Goal: Task Accomplishment & Management: Complete application form

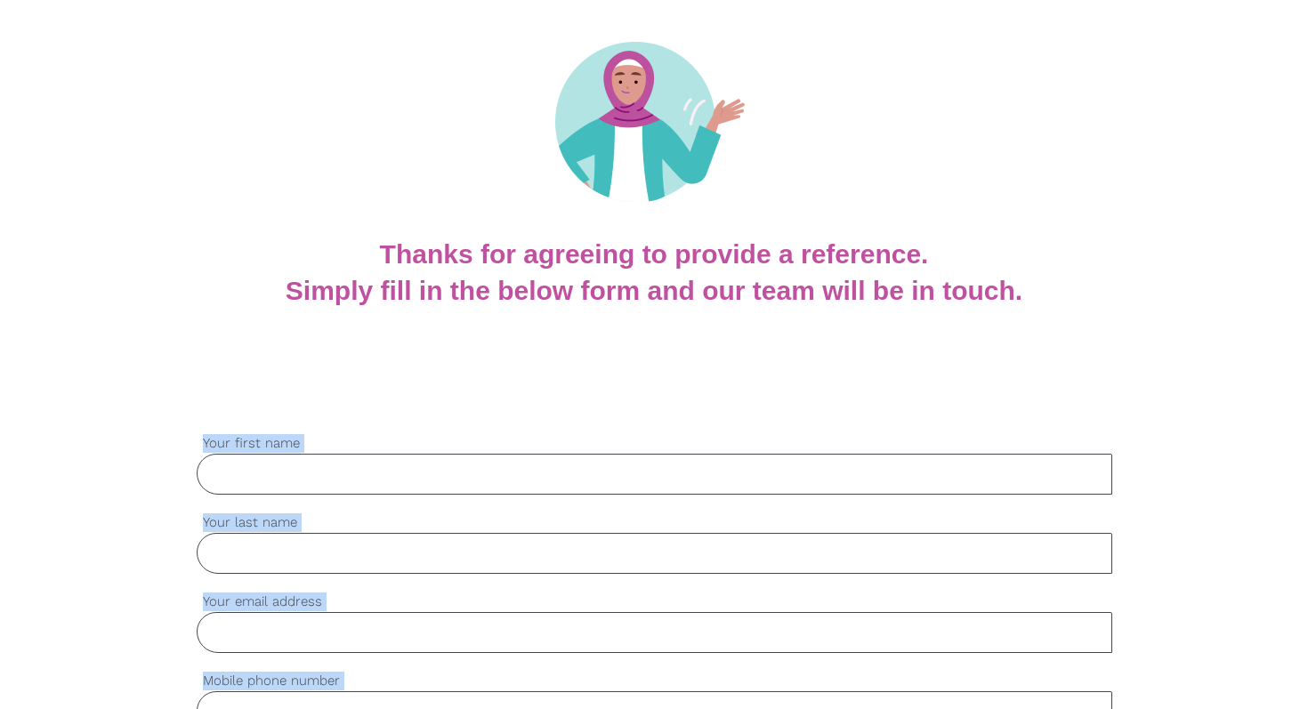
scroll to position [163, 0]
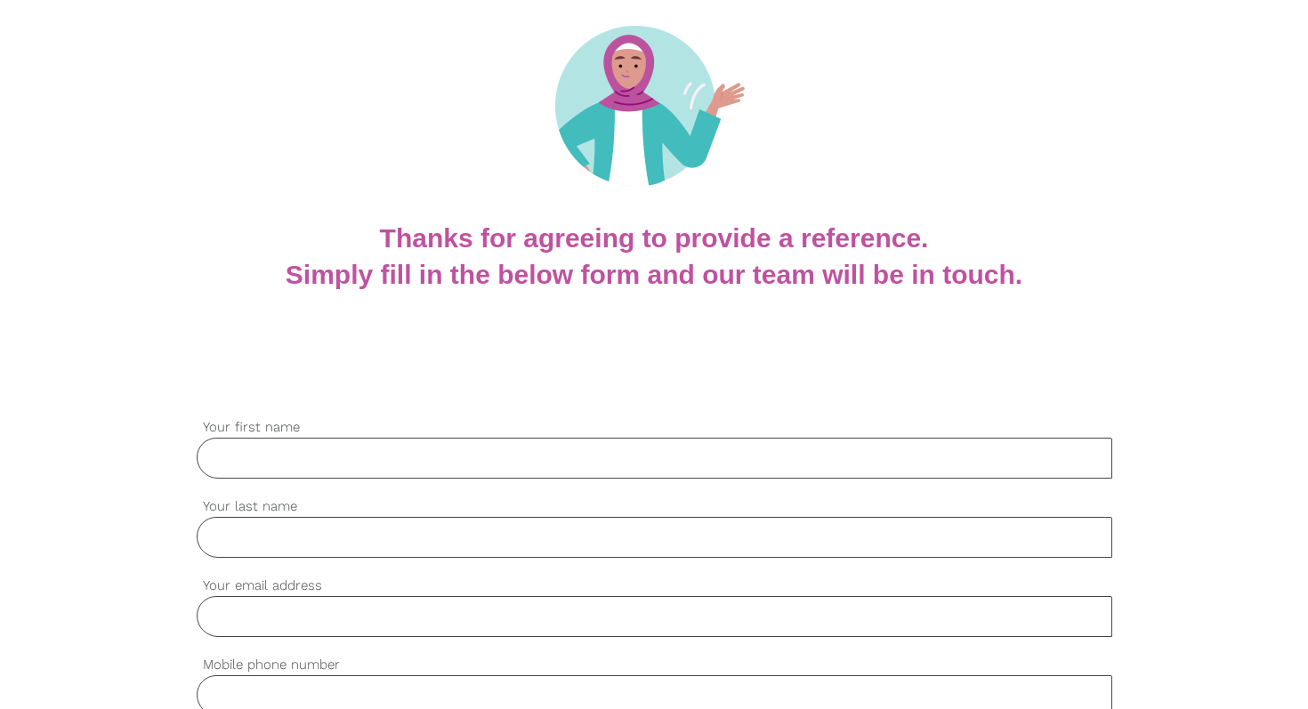
click at [271, 461] on input "Your first name" at bounding box center [654, 458] width 915 height 41
type input "[PERSON_NAME]"
type input "Nazzari"
click at [258, 617] on input "Your email address" at bounding box center [654, 616] width 915 height 41
paste input "aling59@hotmail.com"
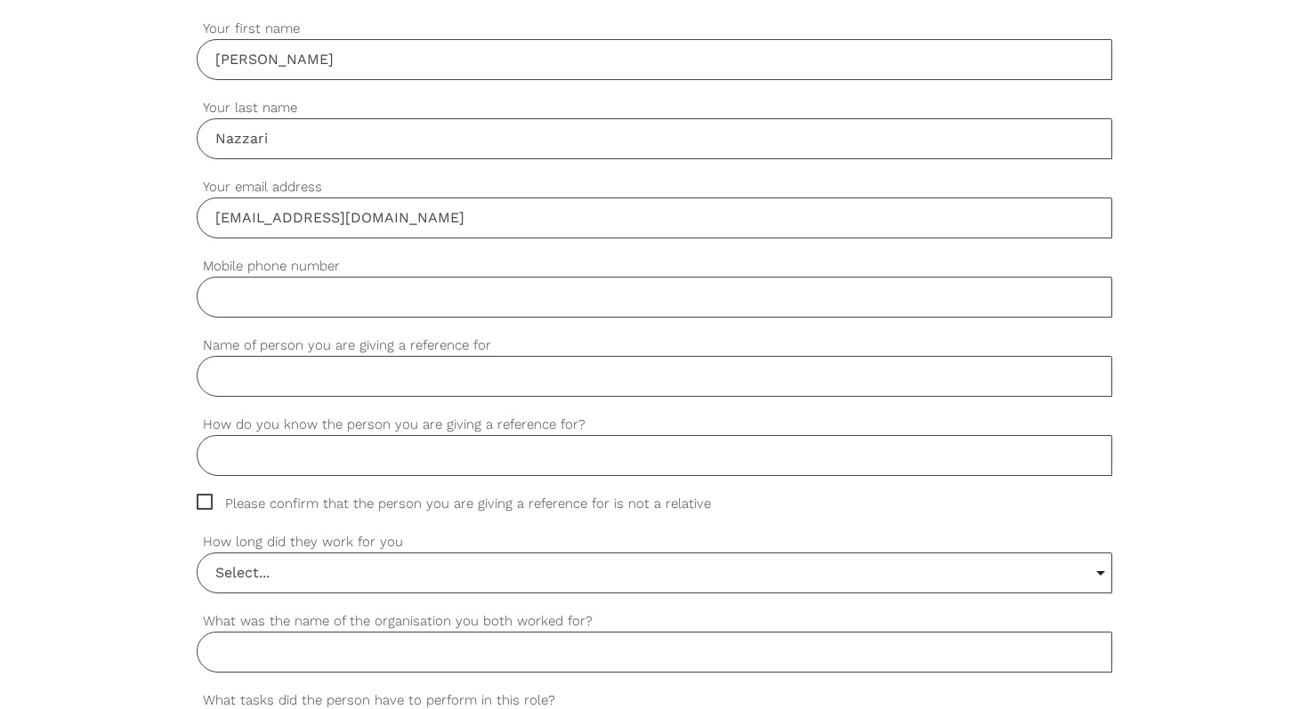
scroll to position [574, 0]
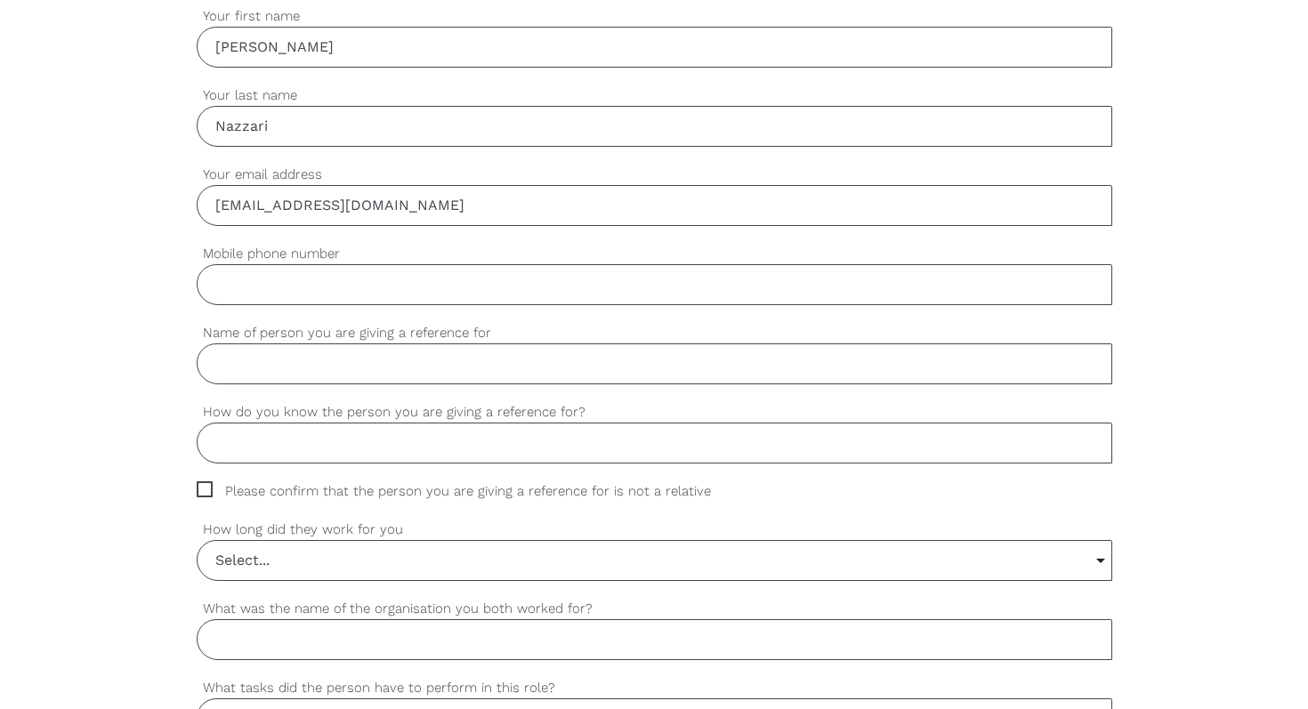
type input "aling59@hotmail.com"
click at [251, 294] on input "Mobile phone number" at bounding box center [654, 284] width 915 height 41
paste input "0418 818 812"
type input "0418 818 812"
click at [247, 374] on input "Name of person you are giving a reference for" at bounding box center [654, 363] width 915 height 41
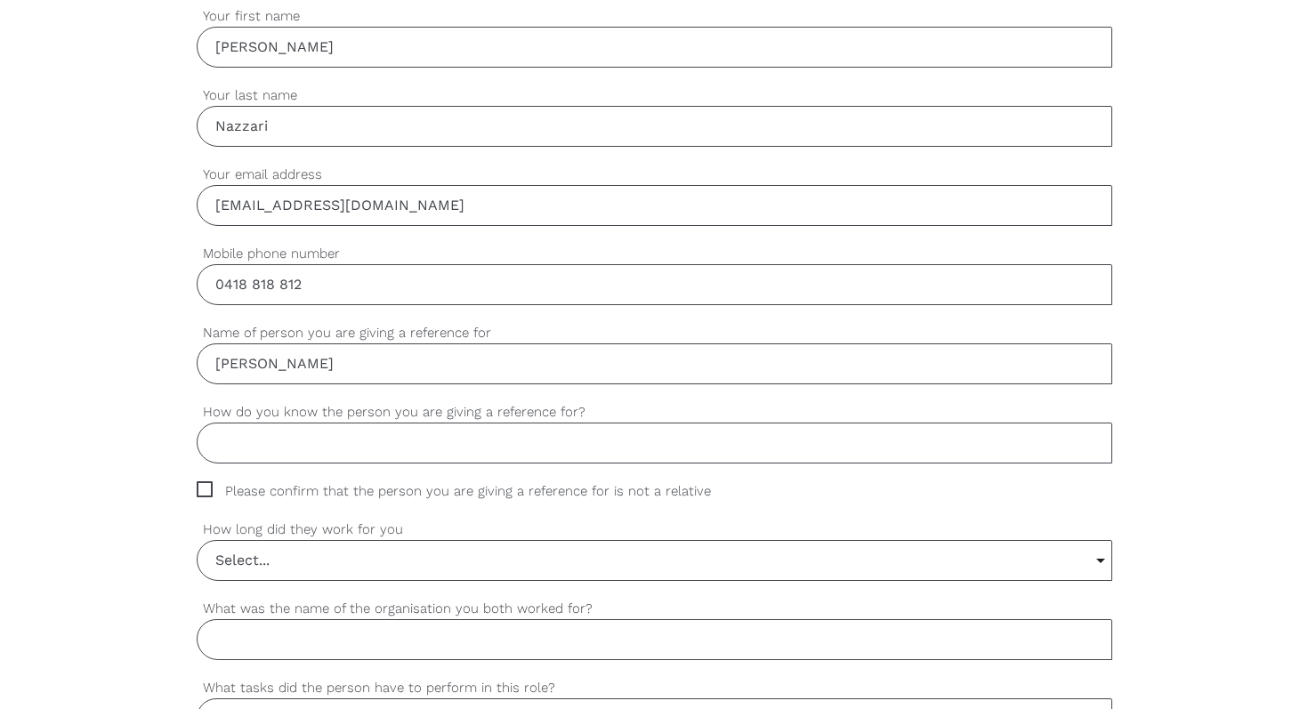
type input "Olivia Cable"
click at [244, 462] on input "How do you know the person you are giving a reference for?" at bounding box center [654, 443] width 915 height 41
paste input "Colleague at Radford College"
click at [278, 449] on input "Former Colleague at Radford College" at bounding box center [654, 443] width 915 height 41
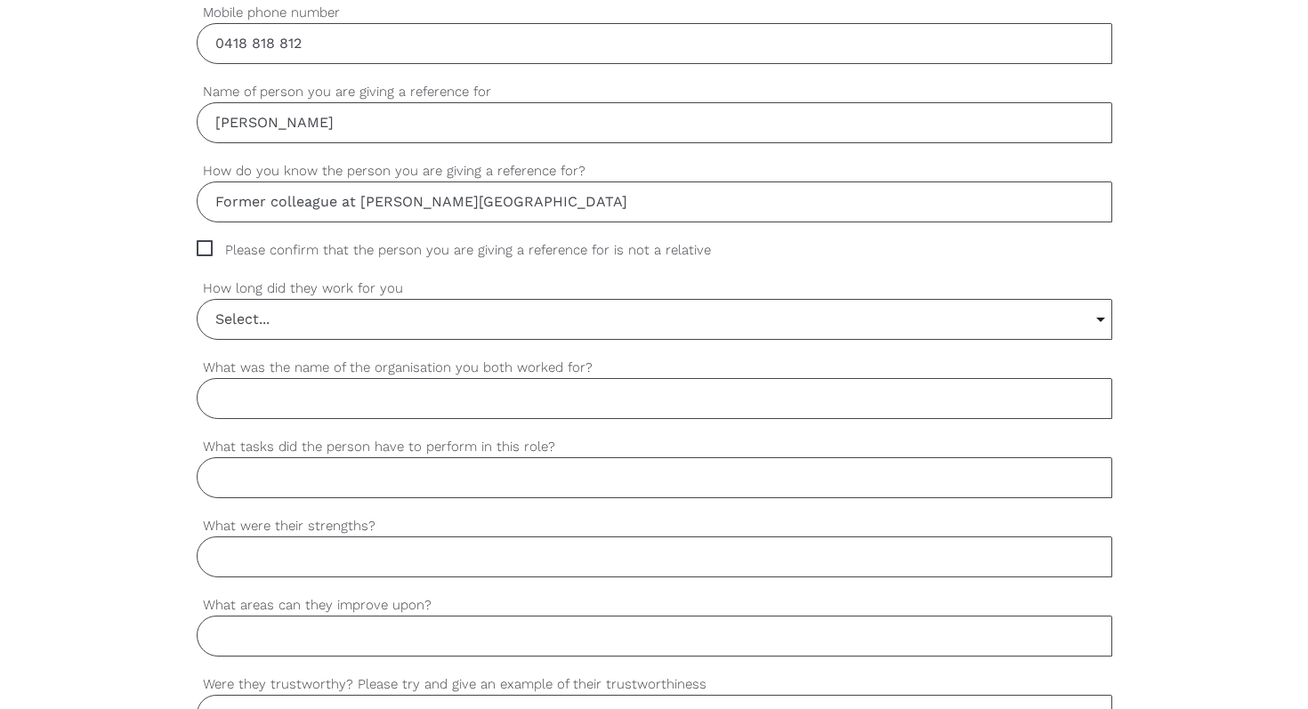
scroll to position [814, 0]
type input "Former colleague at Radford College"
click at [202, 245] on span "Please confirm that the person you are giving a reference for is not a relative" at bounding box center [471, 251] width 548 height 20
click at [202, 245] on input "Please confirm that the person you are giving a reference for is not a relative" at bounding box center [203, 247] width 12 height 12
checkbox input "true"
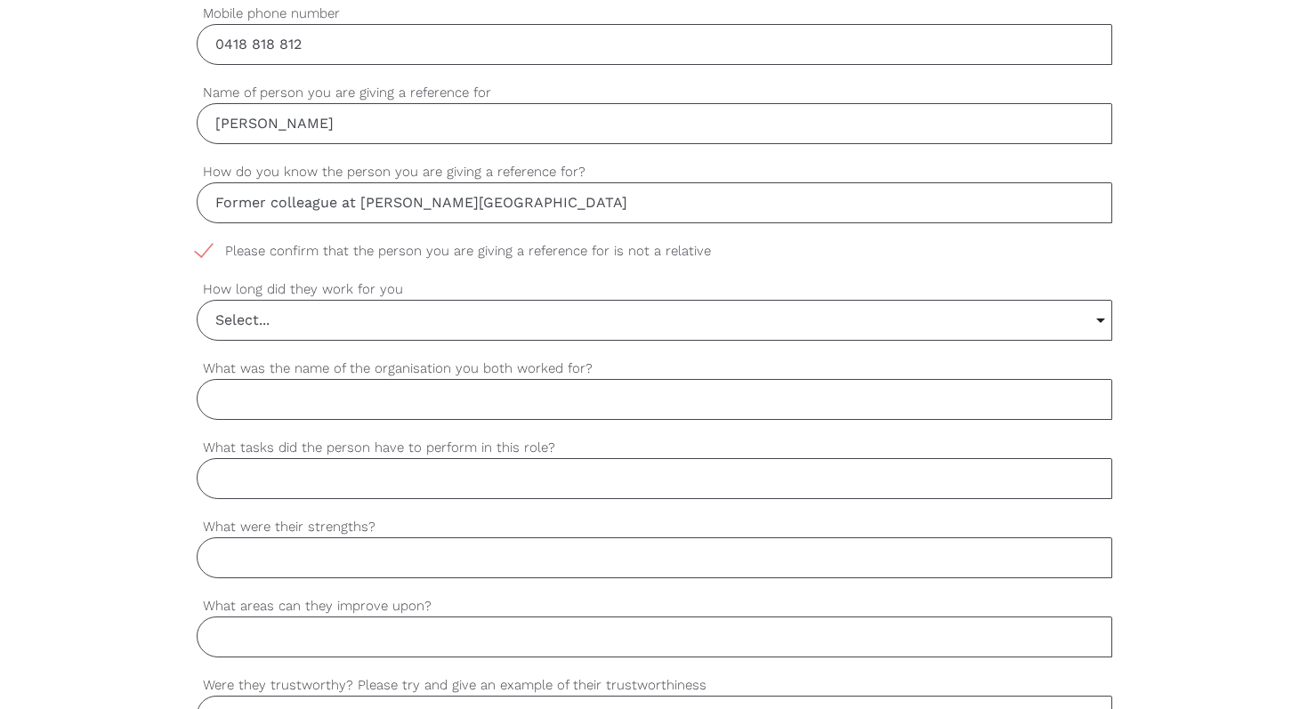
click at [234, 319] on input "Select..." at bounding box center [655, 320] width 914 height 39
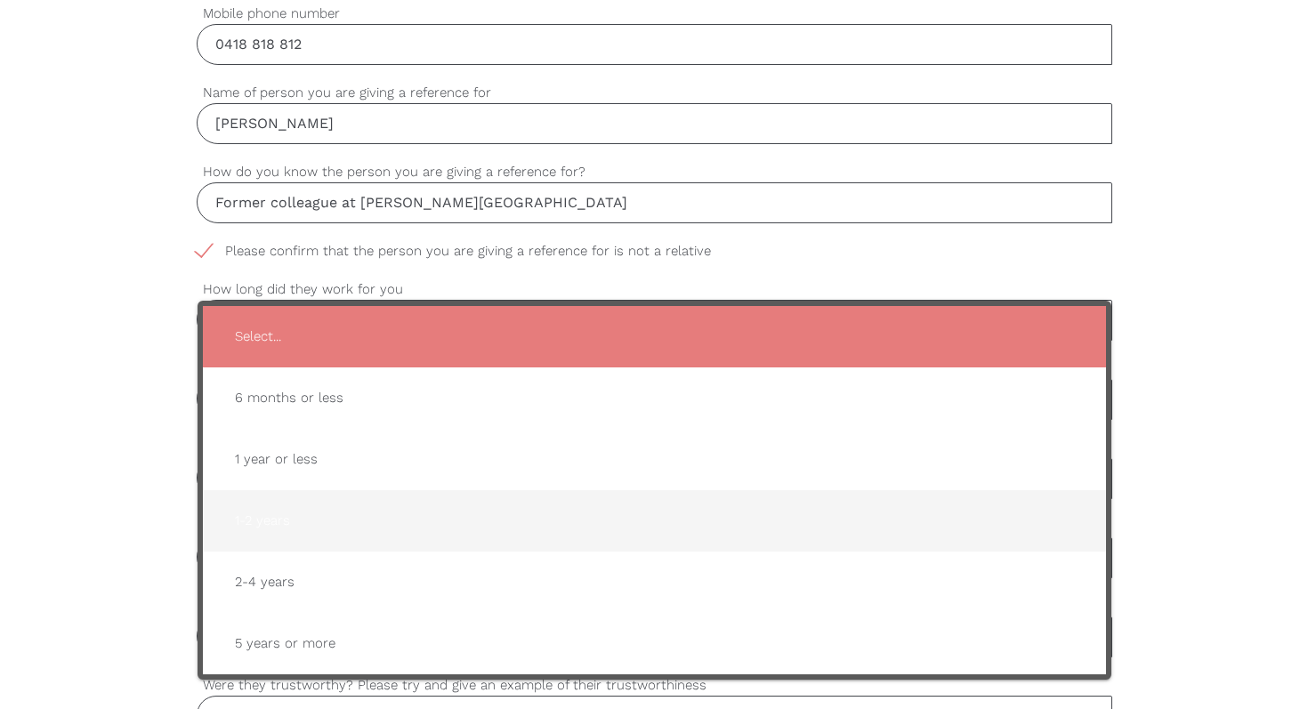
click at [287, 530] on span "1-2 years" at bounding box center [654, 521] width 867 height 44
type input "1-2 years"
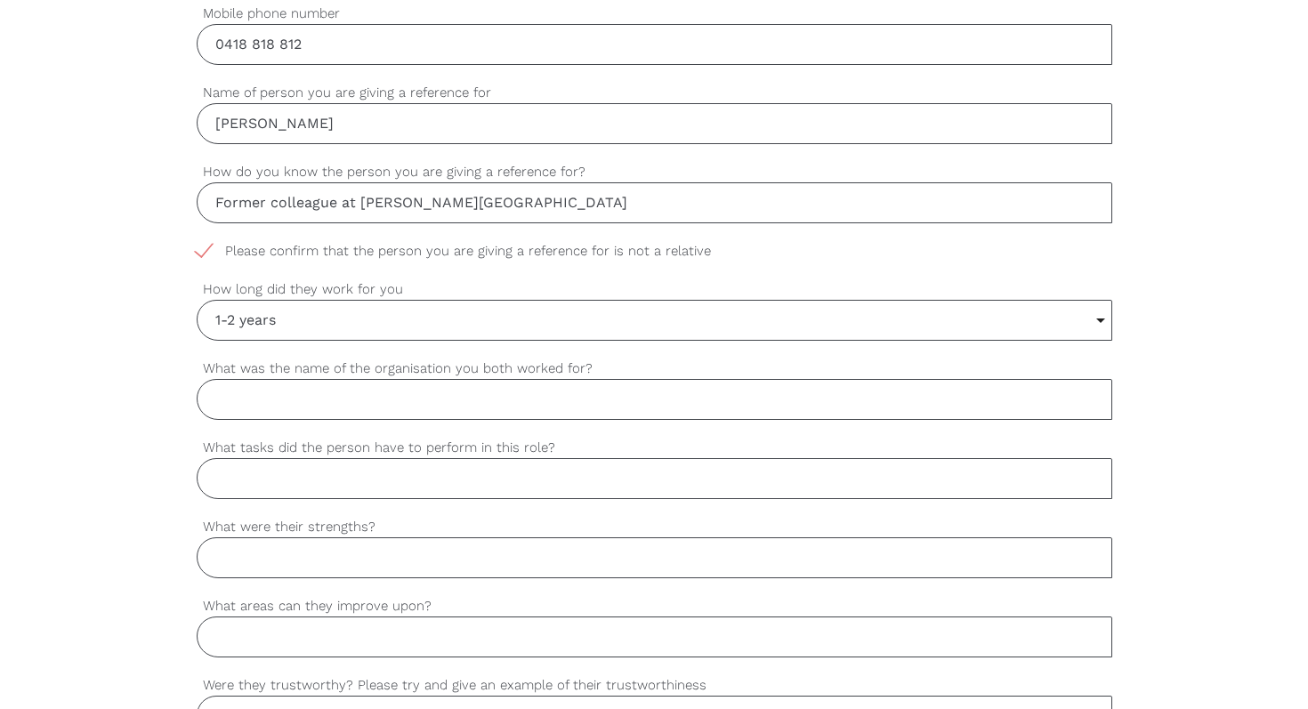
click at [270, 395] on input "What was the name of the organisation you both worked for?" at bounding box center [654, 399] width 915 height 41
type input "Rad"
click at [519, 202] on input "Former colleague at Radford College" at bounding box center [654, 202] width 915 height 41
type input "Former colleague"
click at [416, 391] on input "Rad" at bounding box center [654, 399] width 915 height 41
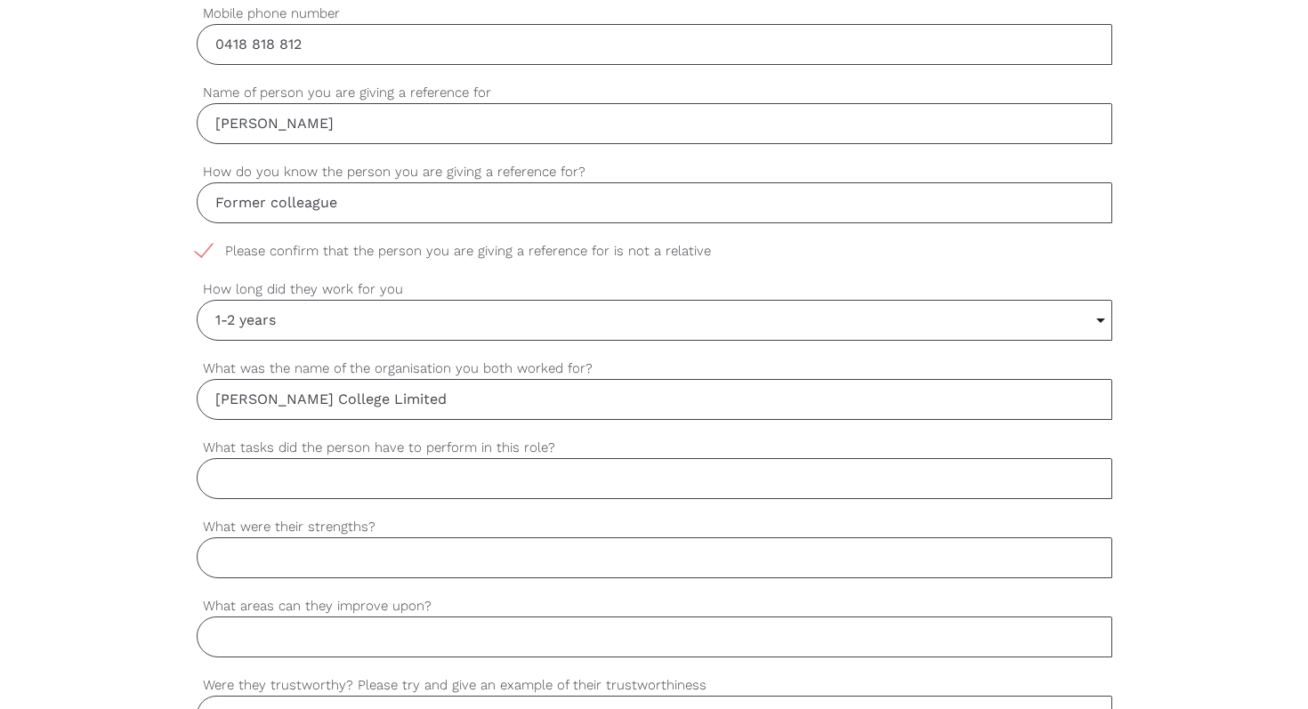
type input "Radford College Limited"
click at [385, 480] on input "What tasks did the person have to perform in this role?" at bounding box center [654, 478] width 915 height 41
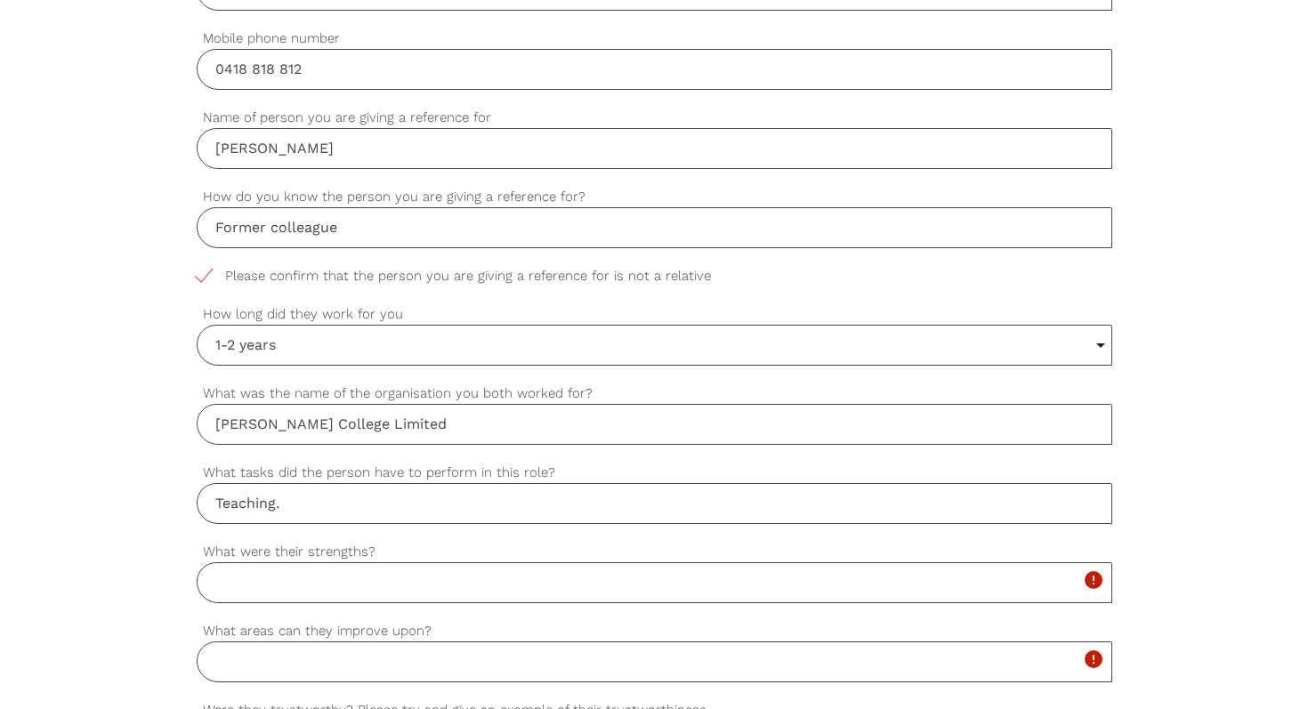
scroll to position [822, 0]
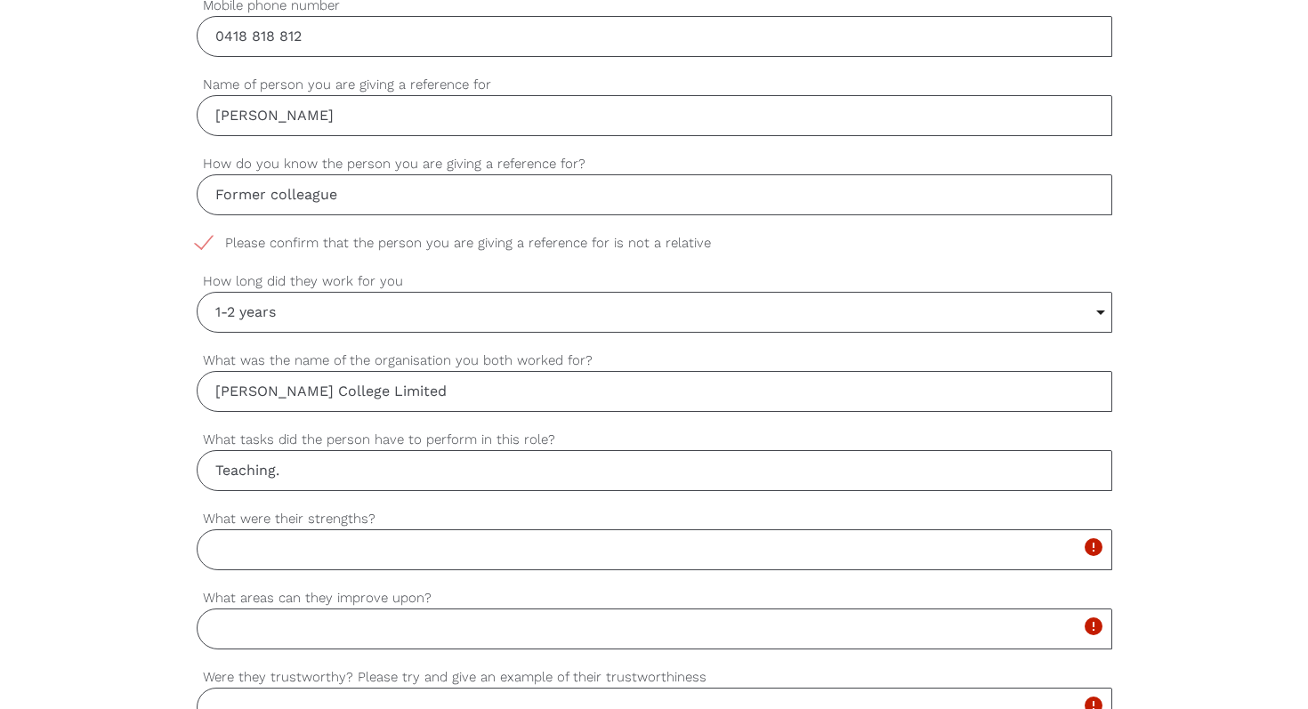
paste input "Olivia was responsible for planning, preparing and delivering engaging lessons …"
type input "Teaching. Olivia was responsible for planning, preparing and delivering engagin…"
click at [292, 551] on input "What were their strengths?" at bounding box center [654, 549] width 915 height 41
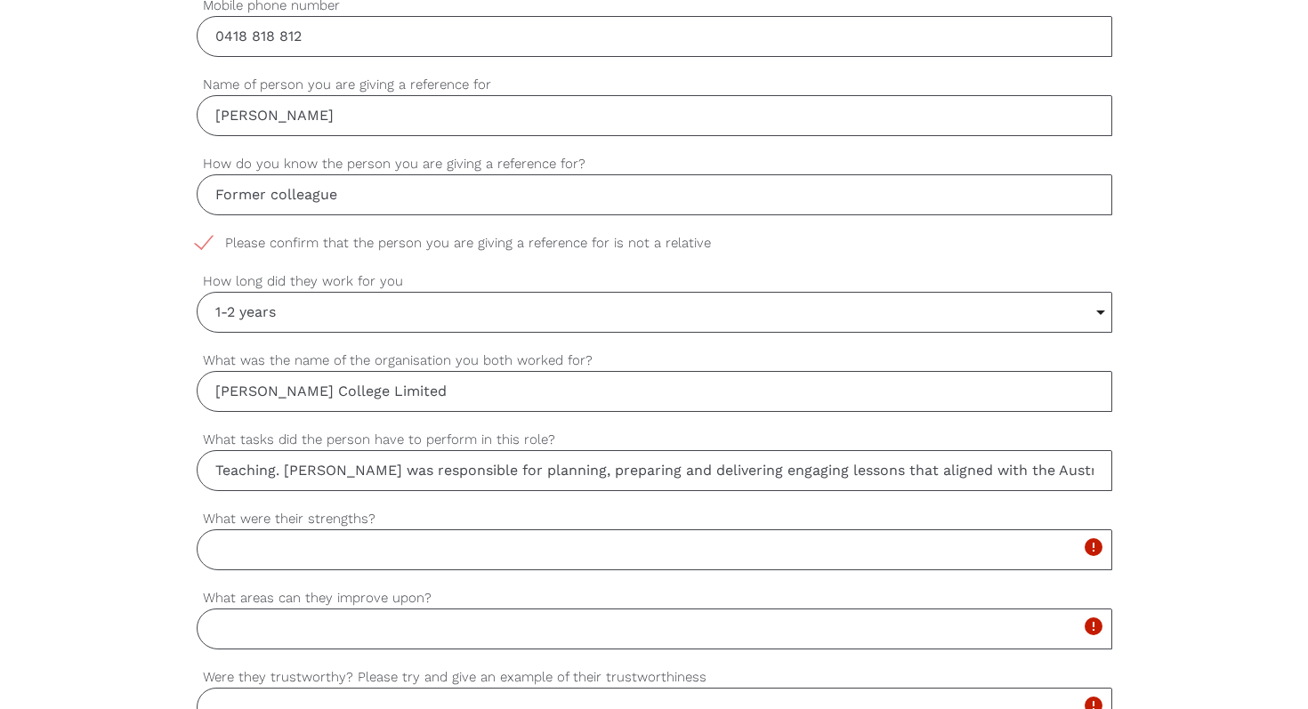
paste input "Clear and confident subject knowledge; explaining ideas in a way students under…"
type input "Clear and confident subject knowledge; explaining ideas in a way students under…"
click at [294, 636] on input "What areas can they improve upon?" at bounding box center [654, 629] width 915 height 41
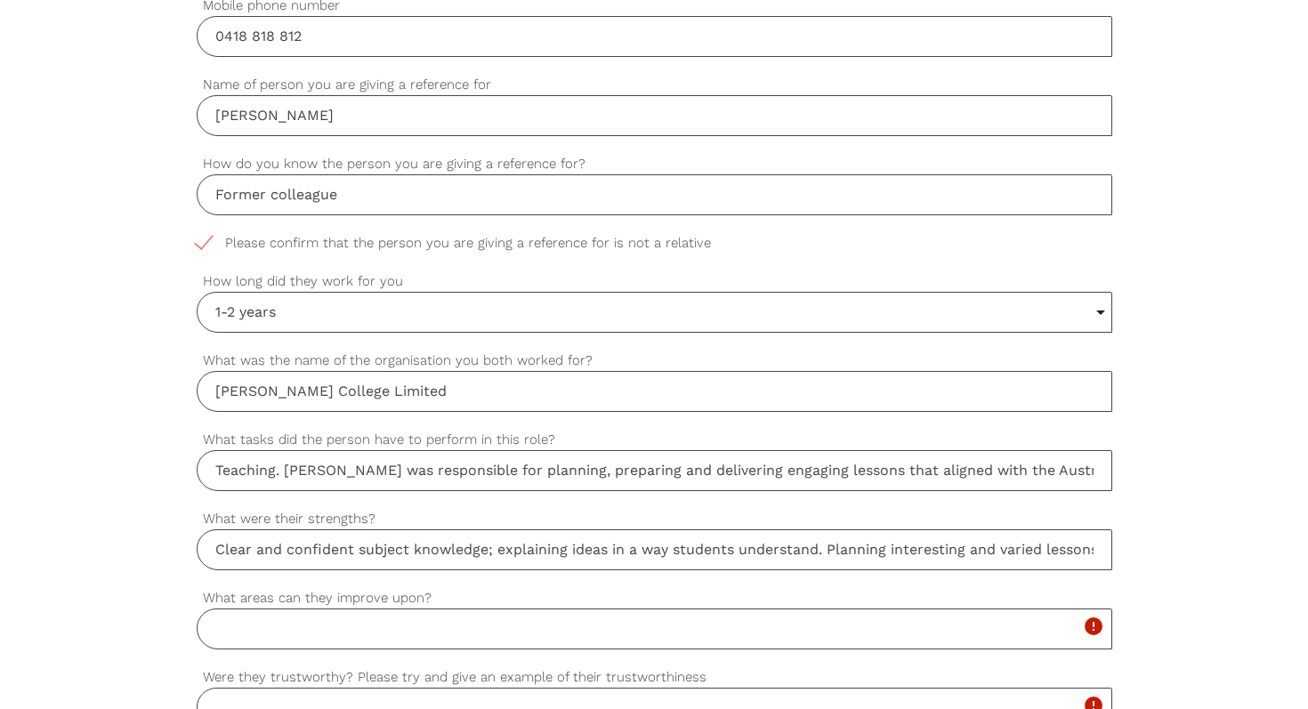
paste input "Would benefit from further opportunities to take on leadership responsibilities…"
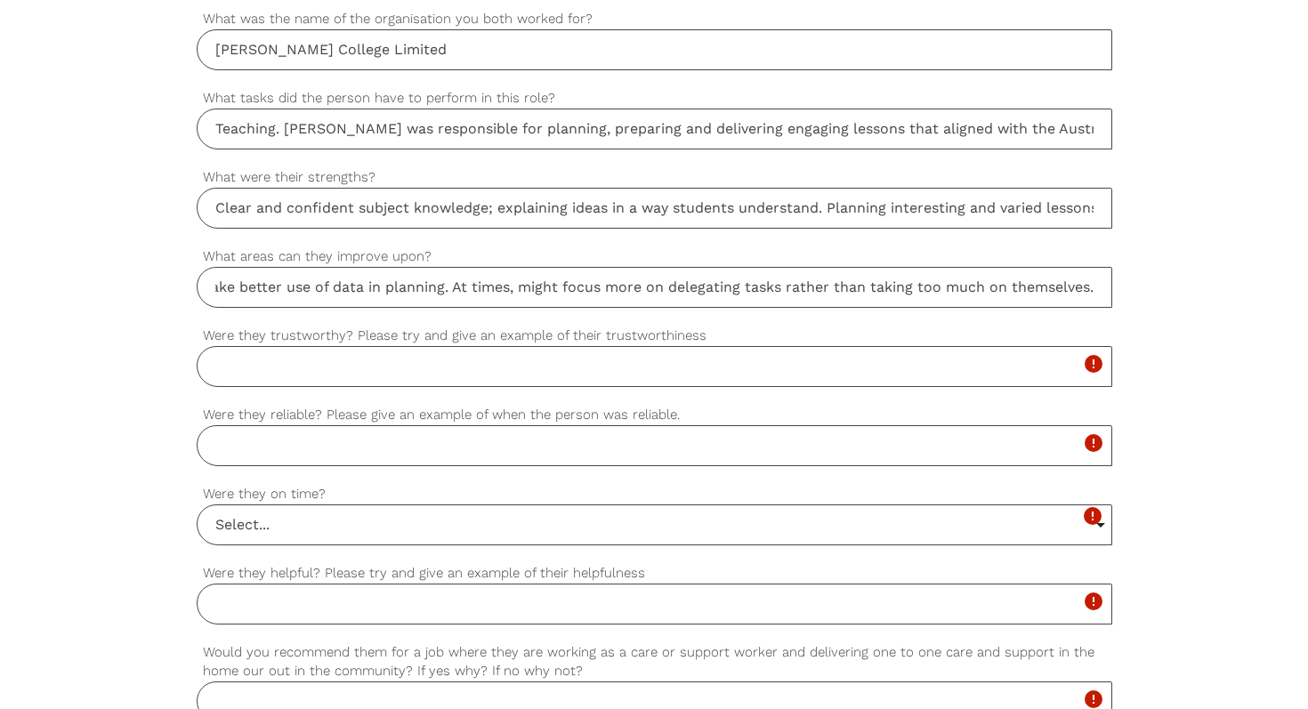
scroll to position [1165, 0]
type input "Would benefit from further opportunities to take on leadership responsibilities…"
click at [267, 375] on input "Were they trustworthy? Please try and give an example of their trustworthiness" at bounding box center [654, 365] width 915 height 41
paste input "Yes, Olivia was very trustworthy. I could always rely on her to carry out tasks…"
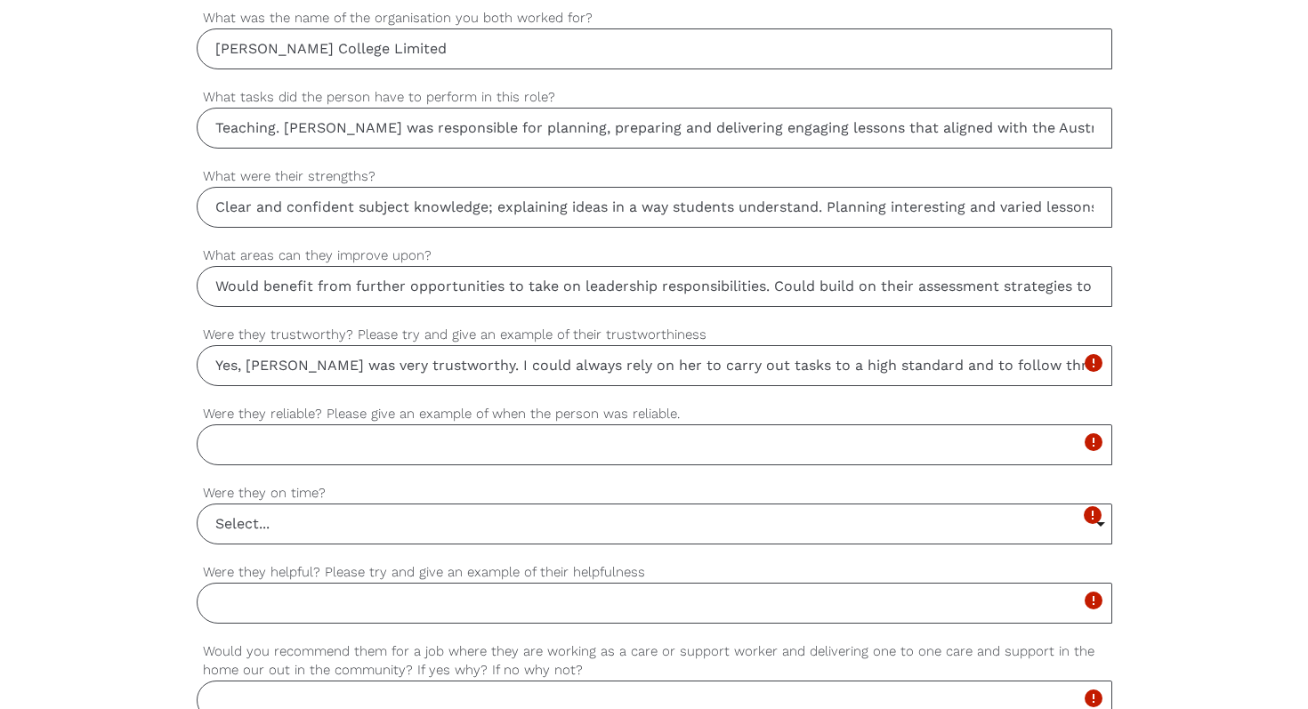
scroll to position [0, 2286]
type input "Yes, Olivia was very trustworthy. I could always rely on her to carry out tasks…"
click at [270, 449] on input "Were they reliable? Please give an example of when the person was reliable." at bounding box center [654, 444] width 915 height 41
paste input "Olivia was consistently reliable. I could count on Olivia to meet deadlines, at…"
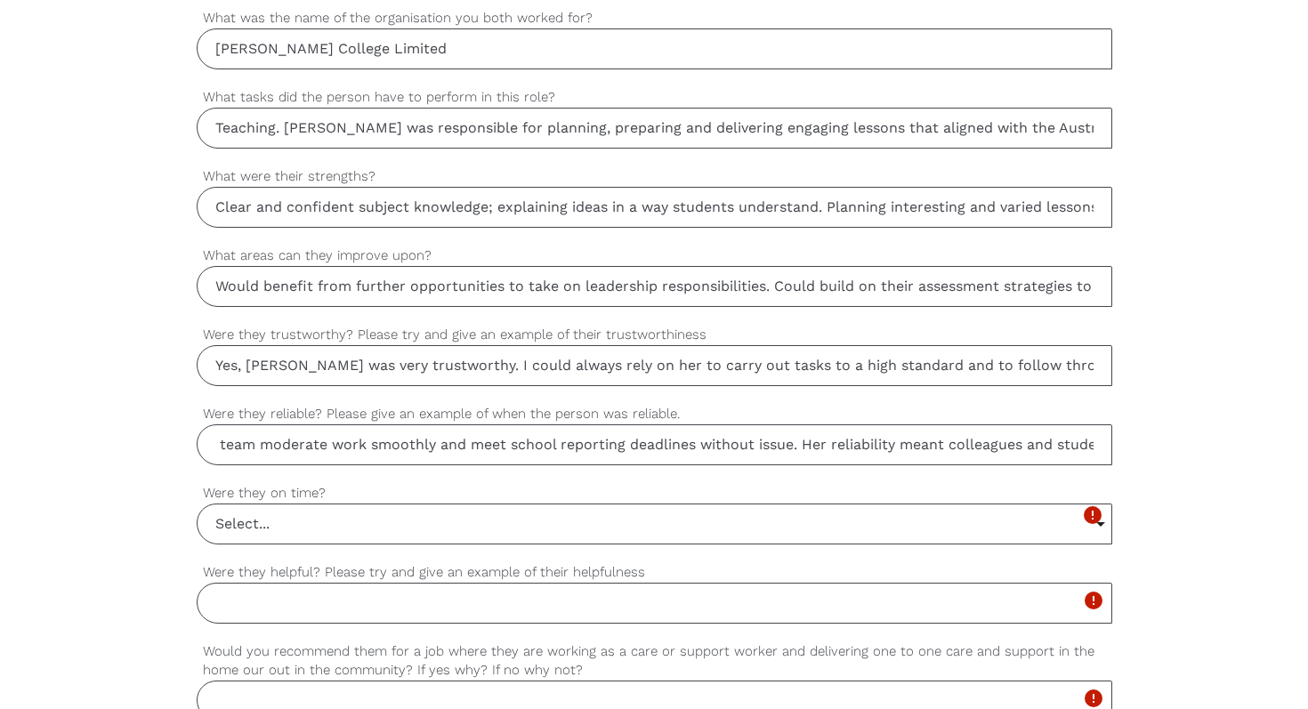
scroll to position [1347, 0]
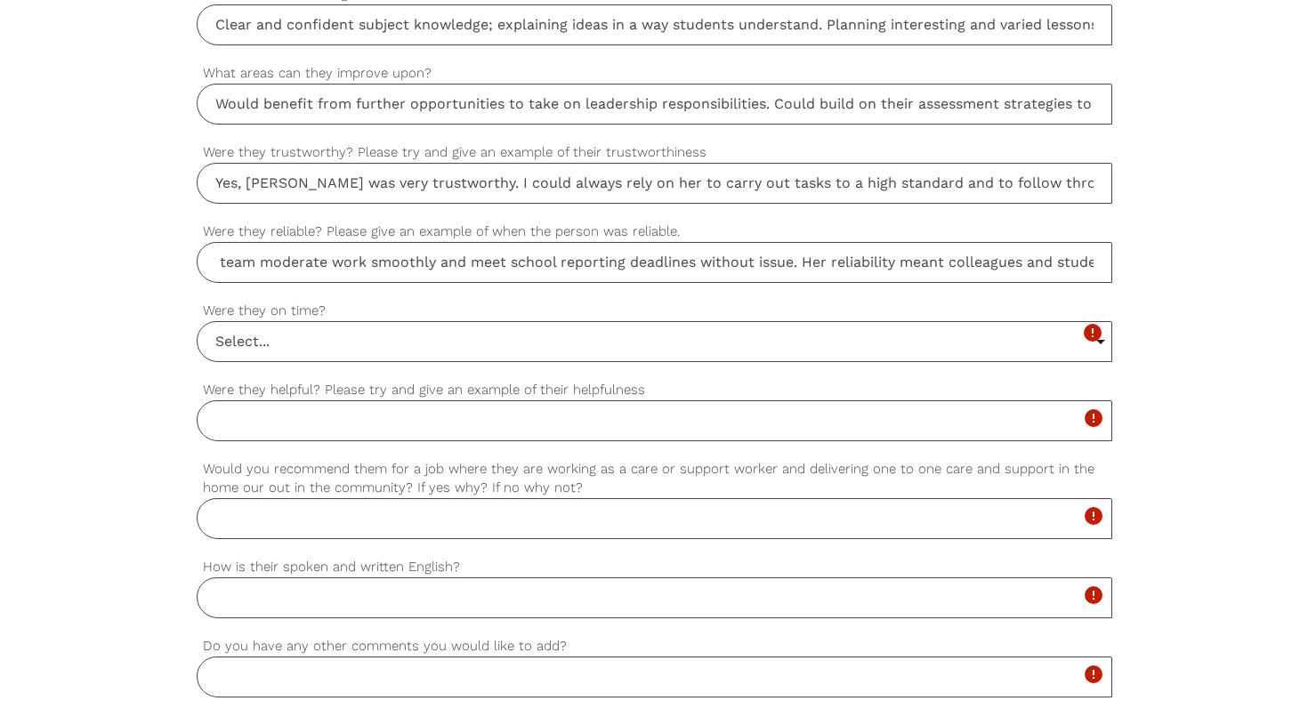
type input "Olivia was consistently reliable. I could count on Olivia to meet deadlines, at…"
click at [246, 343] on input "Select..." at bounding box center [655, 341] width 914 height 39
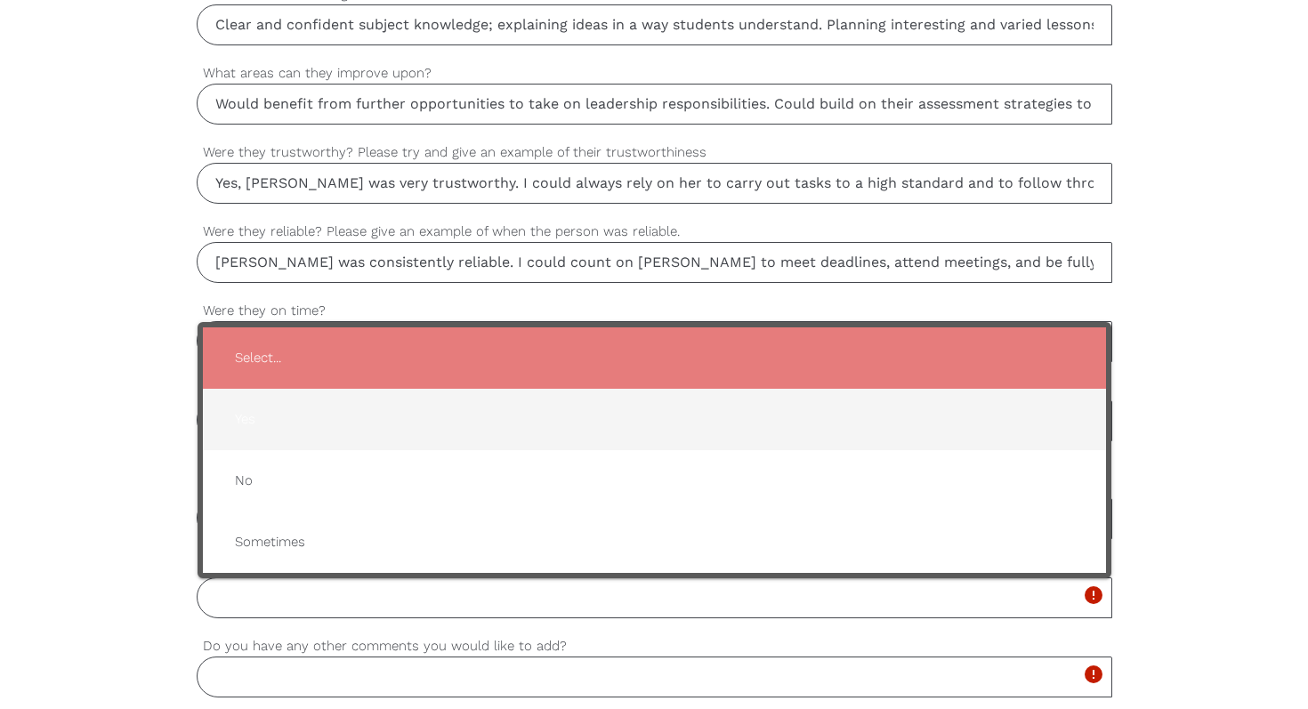
click at [243, 419] on span "Yes" at bounding box center [654, 420] width 867 height 44
type input "Yes"
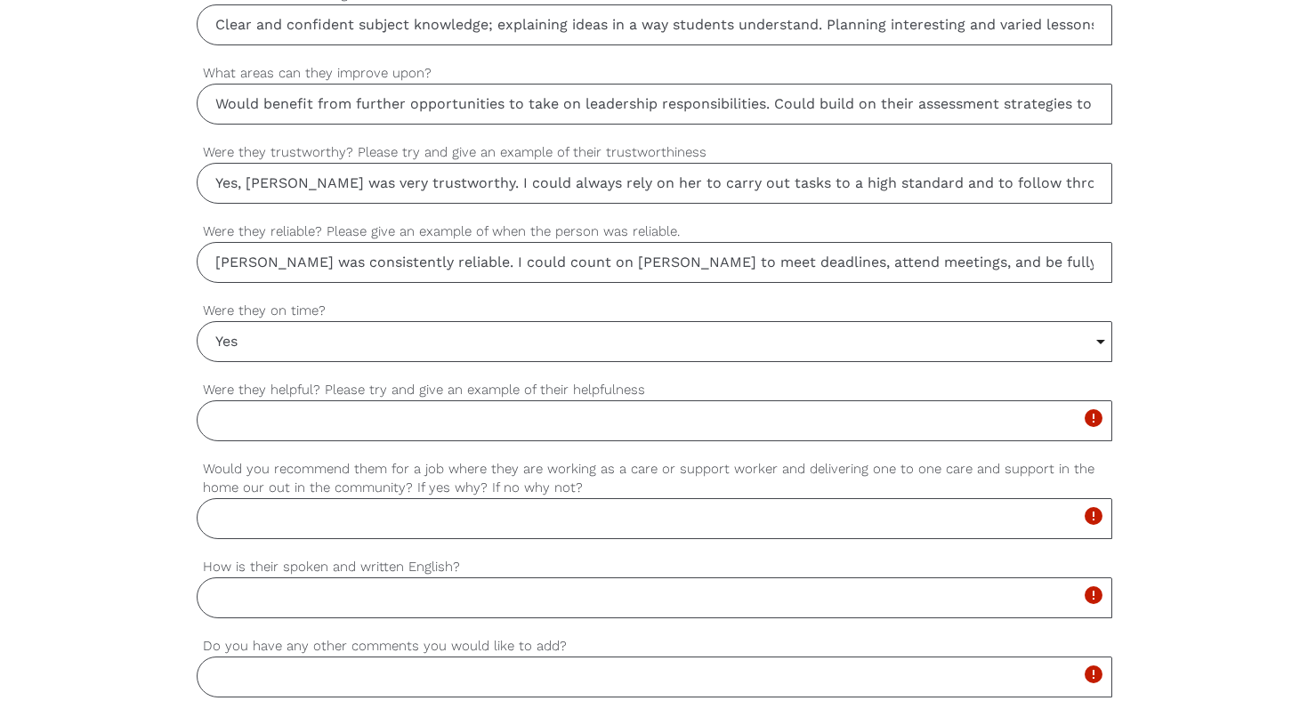
click at [243, 419] on input "Were they helpful? Please try and give an example of their helpfulness" at bounding box center [654, 420] width 915 height 41
paste input "Olivia was always helpful and willing to support colleagues. For example, when …"
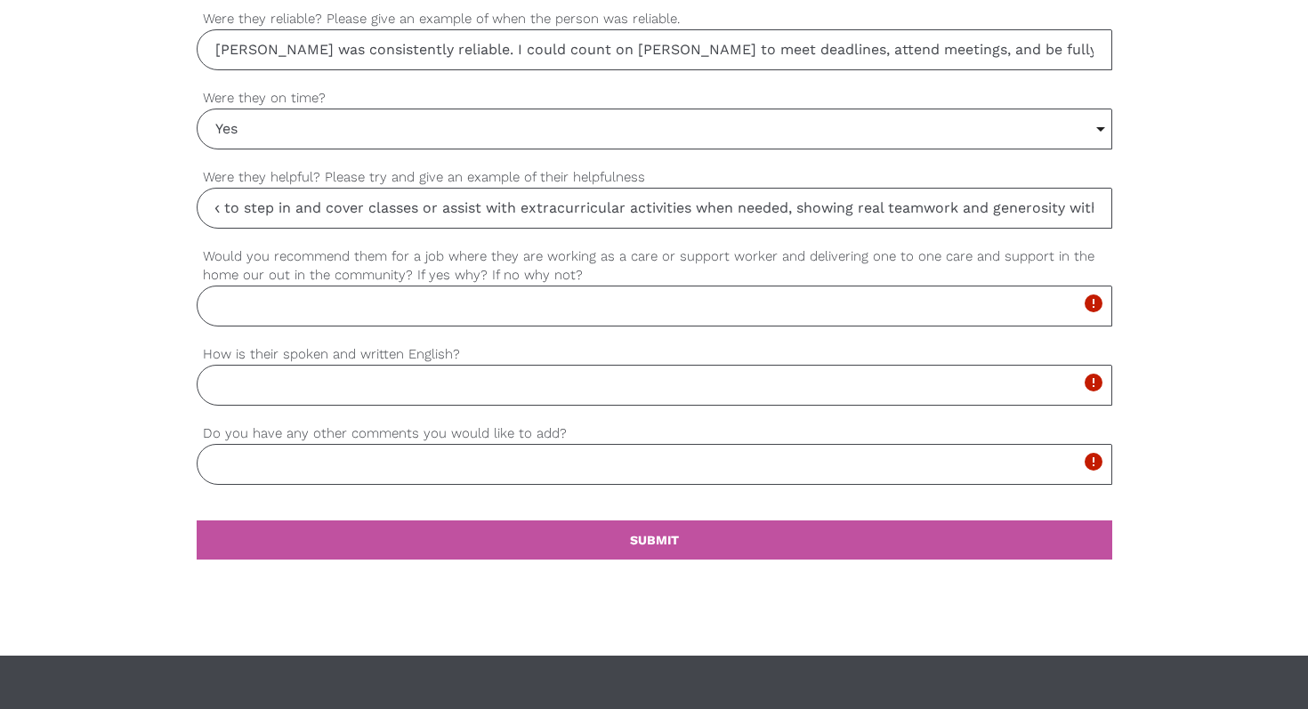
scroll to position [1559, 0]
type input "Olivia was always helpful and willing to support colleagues. For example, when …"
click at [261, 319] on input "Would you recommend them for a job where they are working as a care or support …" at bounding box center [654, 306] width 915 height 41
paste input "Yes, I would recommendOlivia for a role as a care or support worker. In my expe…"
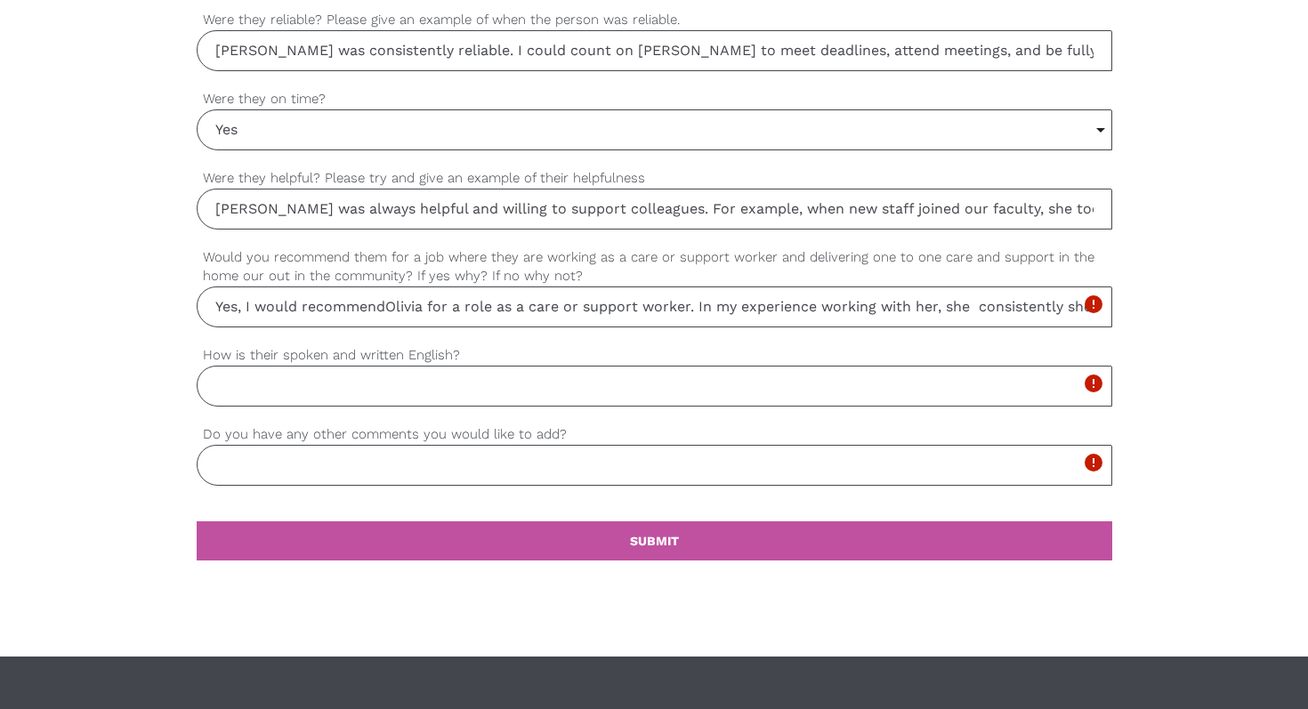
scroll to position [0, 2938]
type input "Yes, I would recommendOlivia for a role as a care or support worker. In my expe…"
click at [263, 399] on input "How is their spoken and written English?" at bounding box center [654, 386] width 915 height 41
paste input "Olivia’s native language is English. She has completed three tertiary degrees i…"
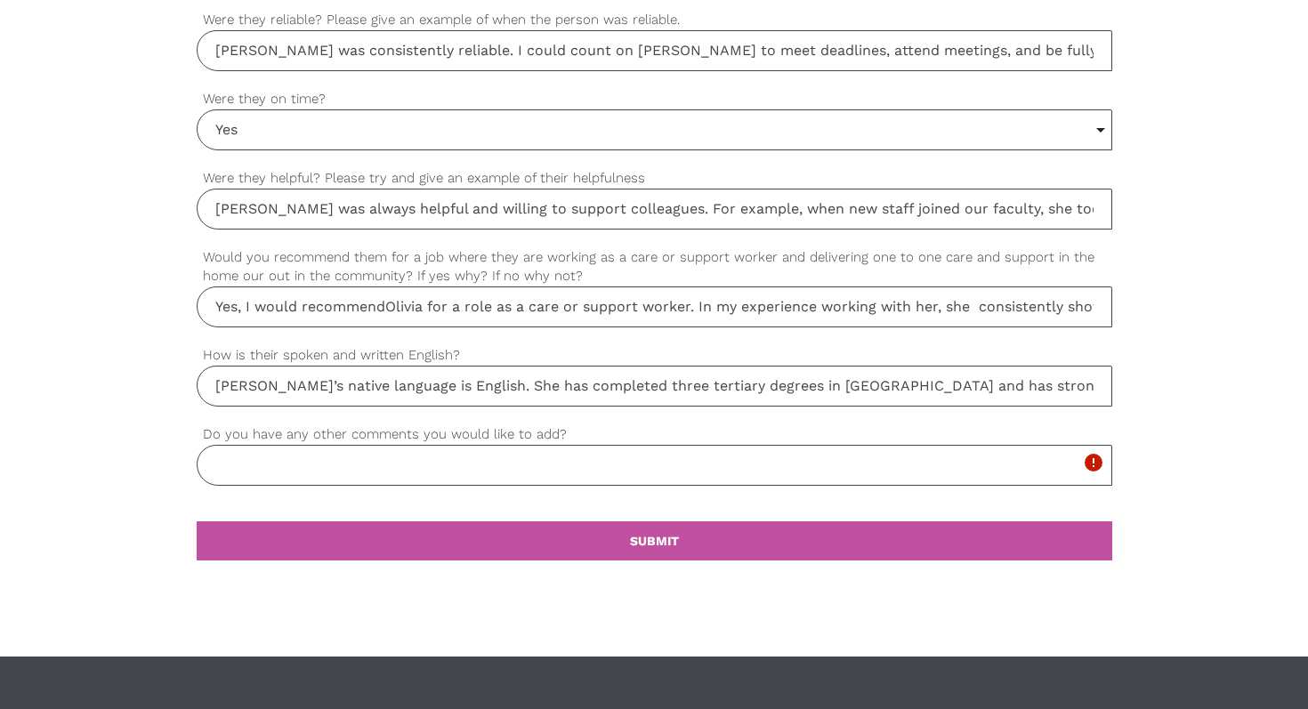
scroll to position [0, 163]
type input "Olivia’s native language is English. She has completed three tertiary degrees i…"
click at [317, 472] on input "Do you have any other comments you would like to add?" at bounding box center [654, 465] width 915 height 41
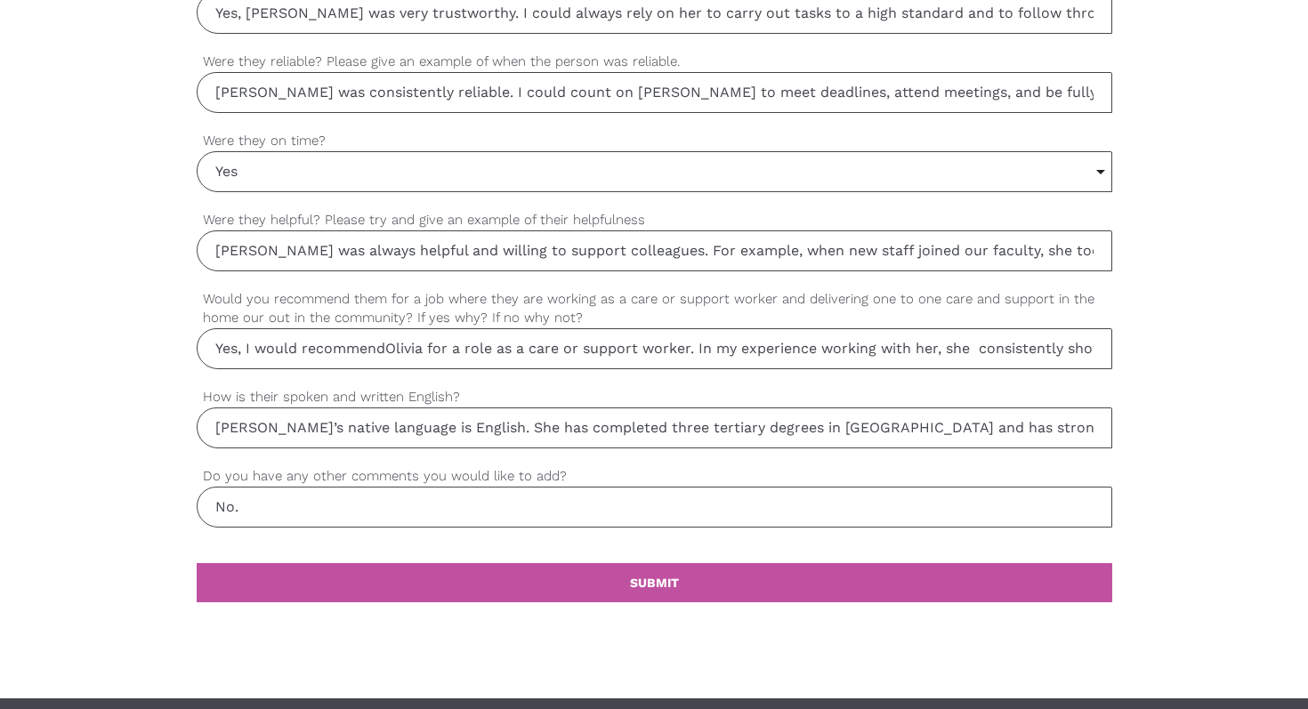
scroll to position [1516, 0]
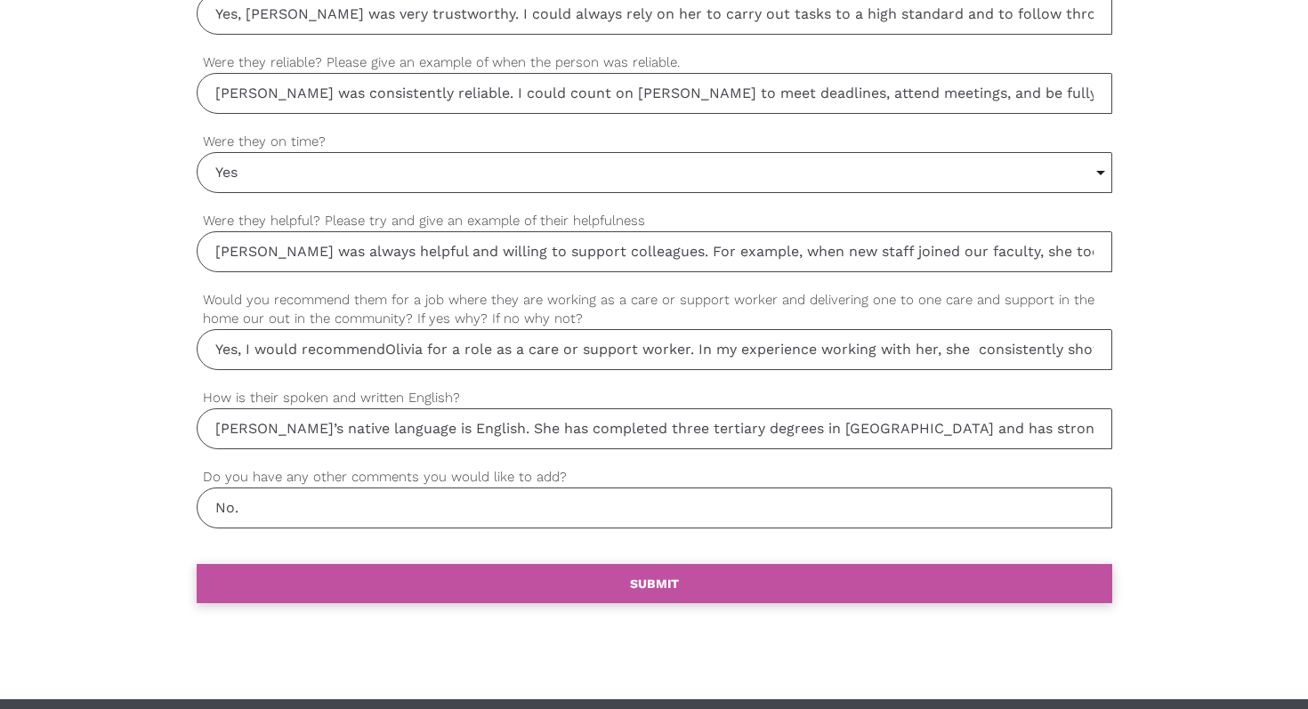
type input "No."
click at [642, 601] on link "settings SUBMIT" at bounding box center [654, 583] width 915 height 39
